Goal: Find contact information: Find contact information

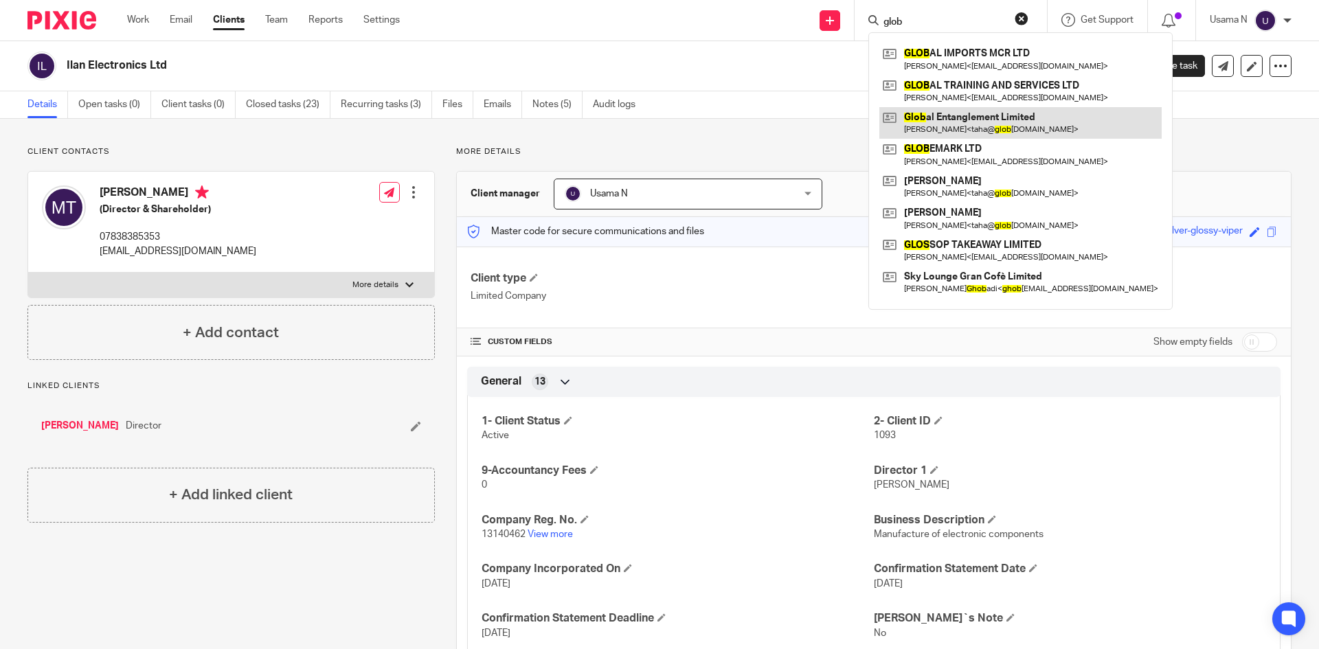
type input "glob"
click at [978, 131] on link at bounding box center [1021, 123] width 282 height 32
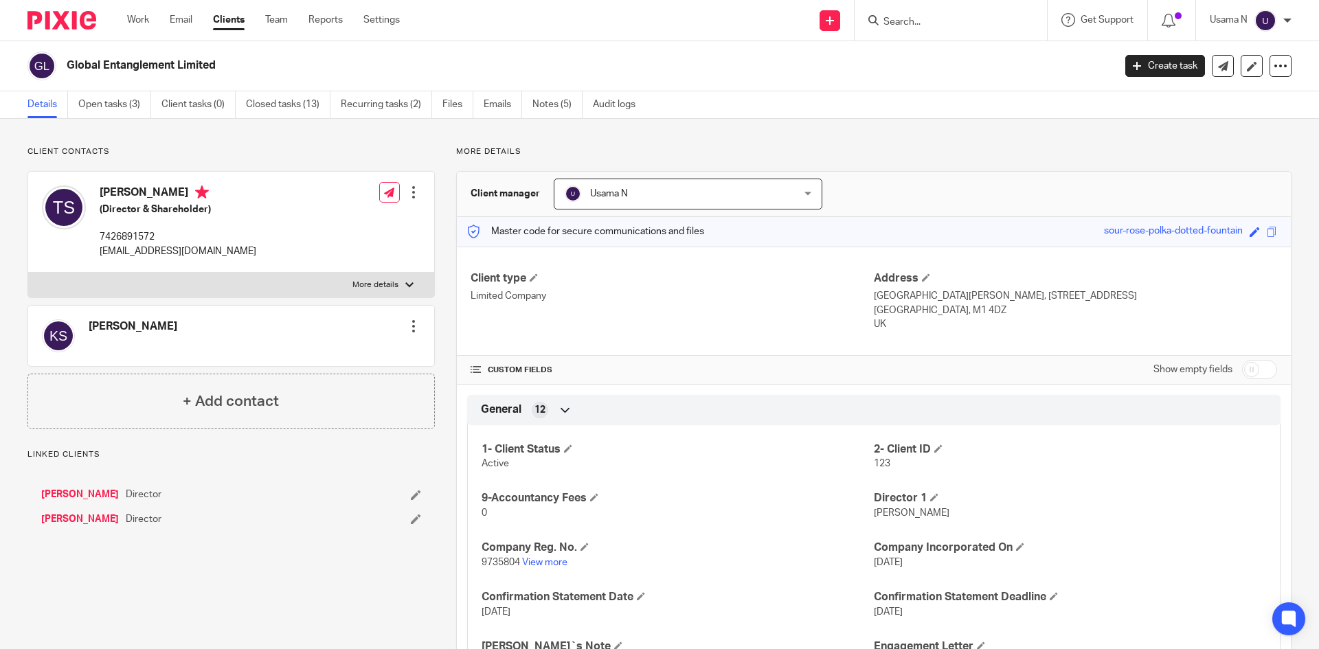
click at [219, 253] on p "[EMAIL_ADDRESS][DOMAIN_NAME]" at bounding box center [178, 252] width 157 height 14
copy div "[EMAIL_ADDRESS][DOMAIN_NAME]"
click at [1258, 225] on div "Save sour-rose-polka-dotted-fountain" at bounding box center [1192, 232] width 177 height 16
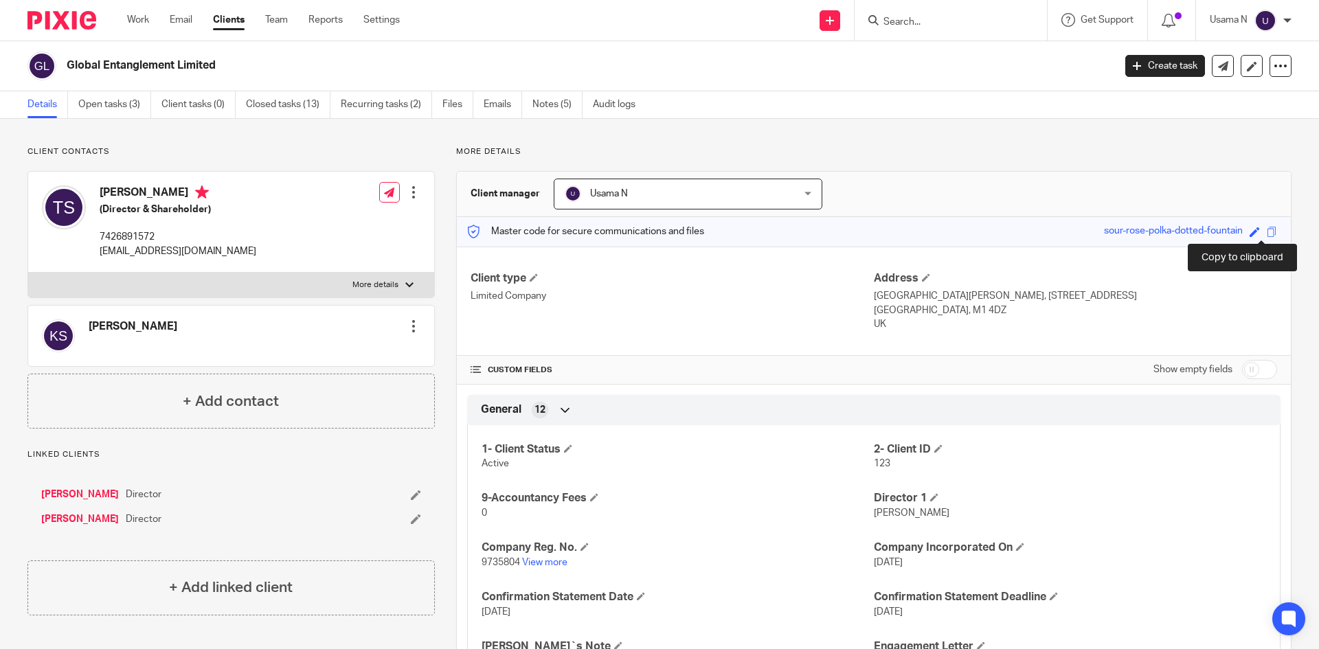
click at [1267, 228] on span at bounding box center [1272, 232] width 10 height 10
